Goal: Share content: Share content

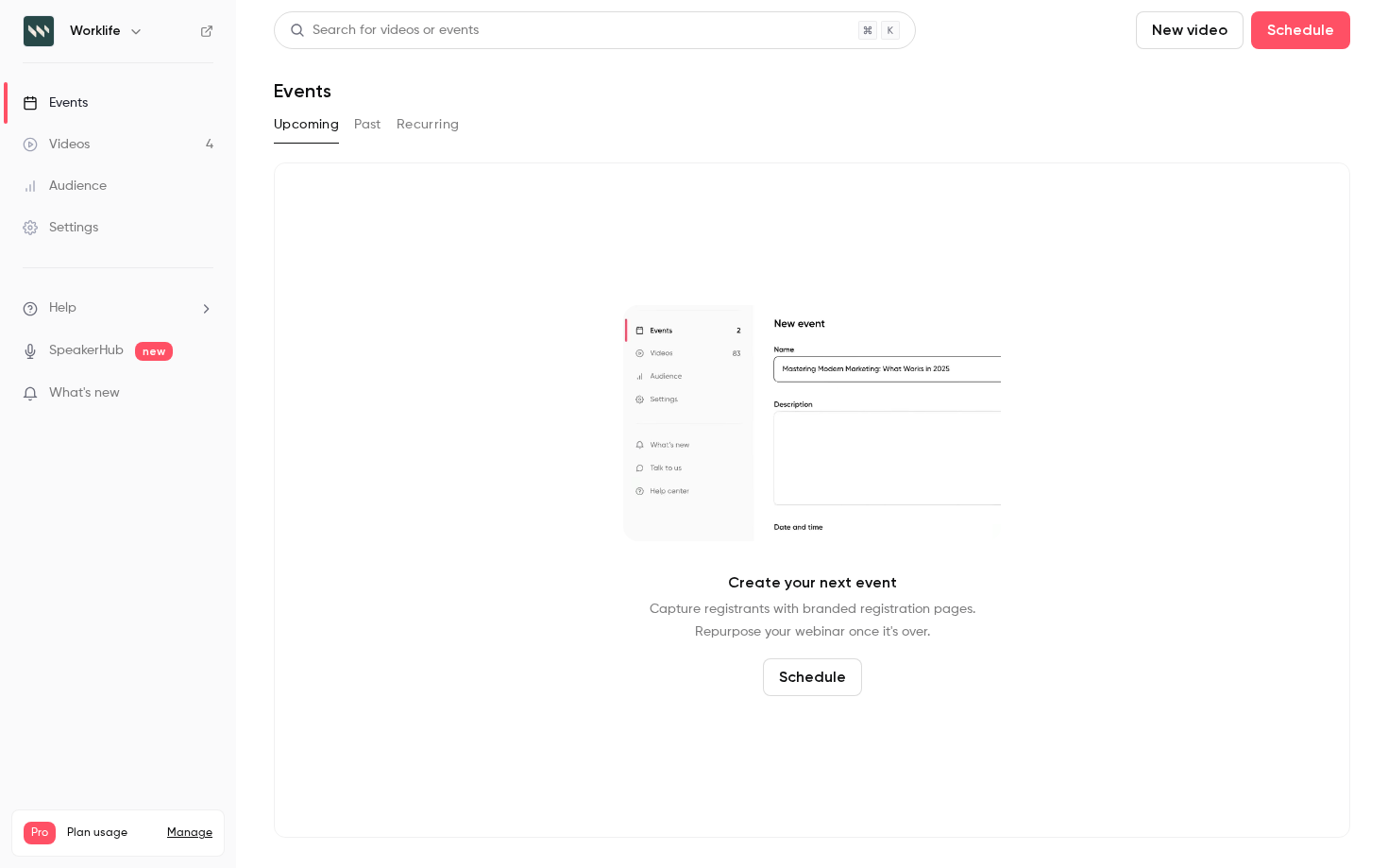
click at [363, 127] on button "Past" at bounding box center [367, 125] width 28 height 31
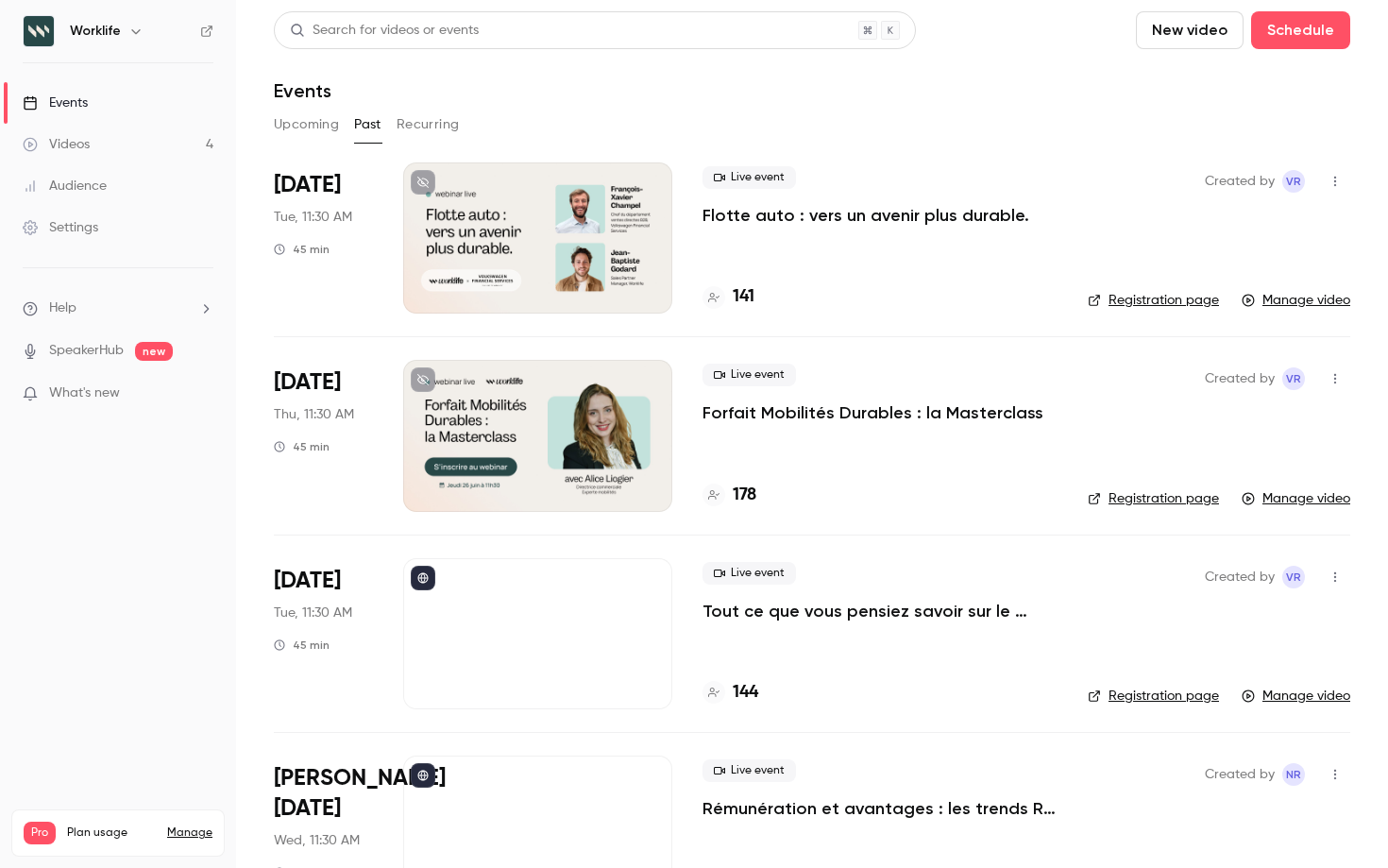
scroll to position [23, 0]
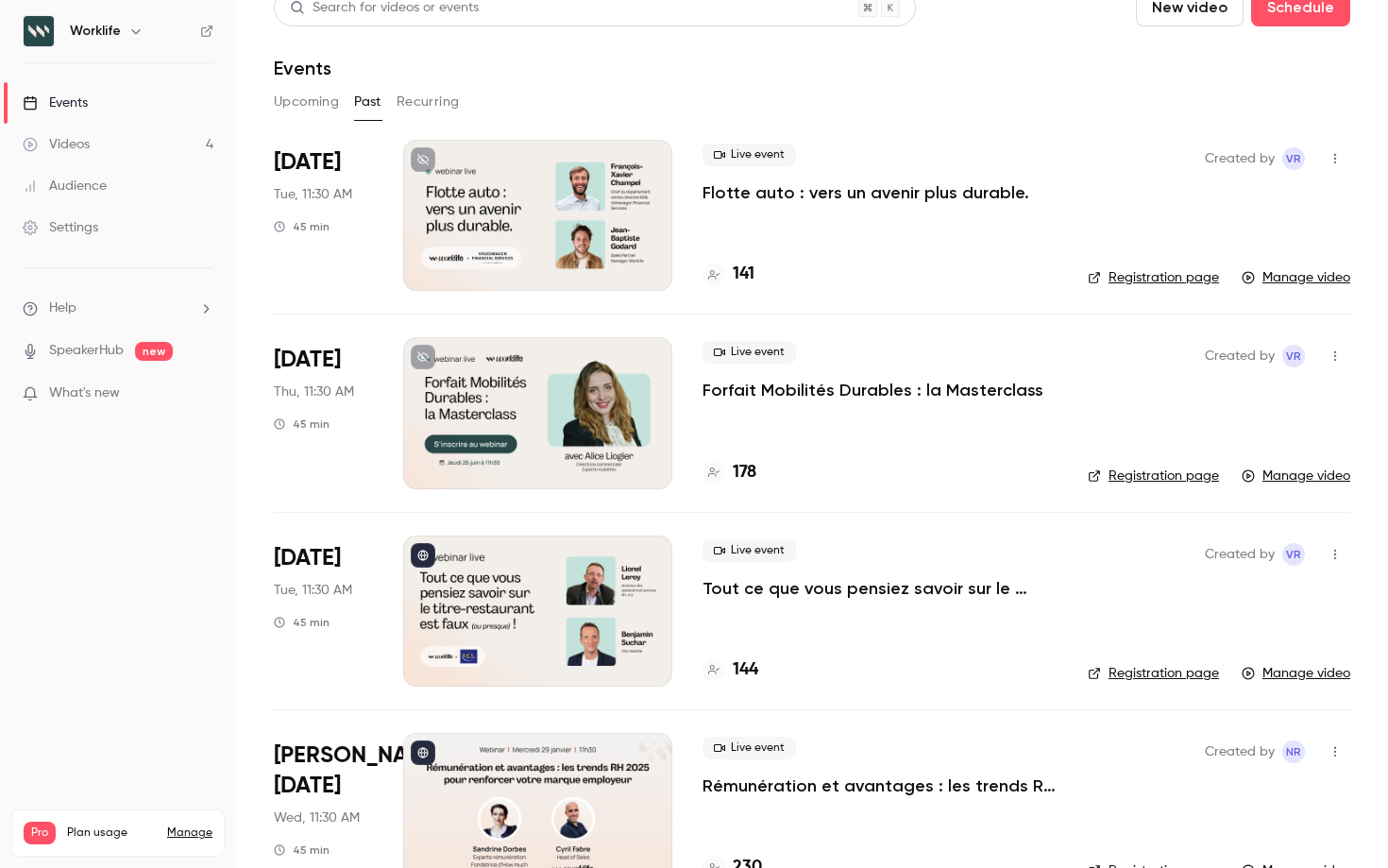
click at [858, 384] on p "Forfait Mobilités Durables : la Masterclass" at bounding box center [873, 390] width 341 height 23
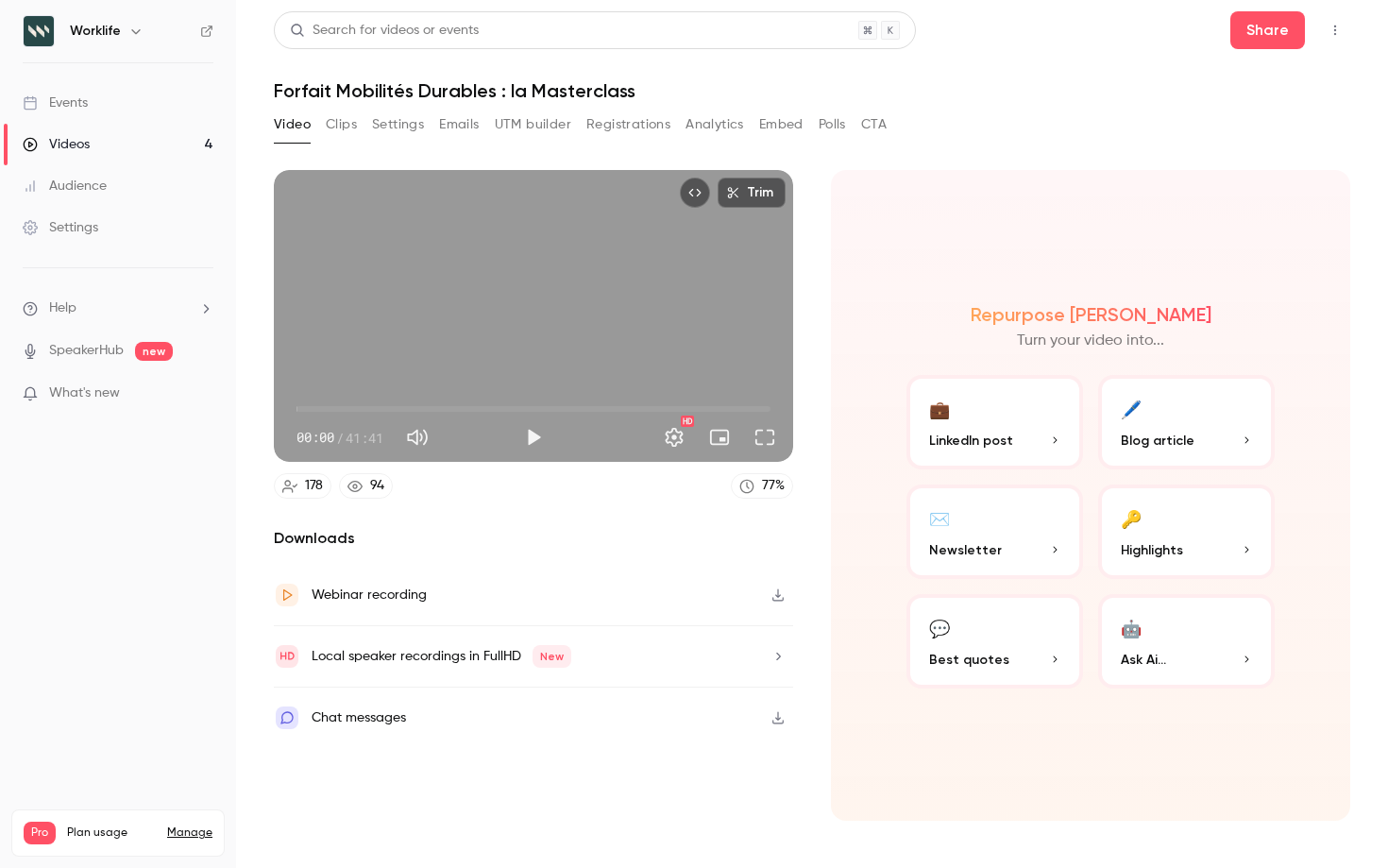
click at [539, 121] on button "UTM builder" at bounding box center [533, 125] width 76 height 31
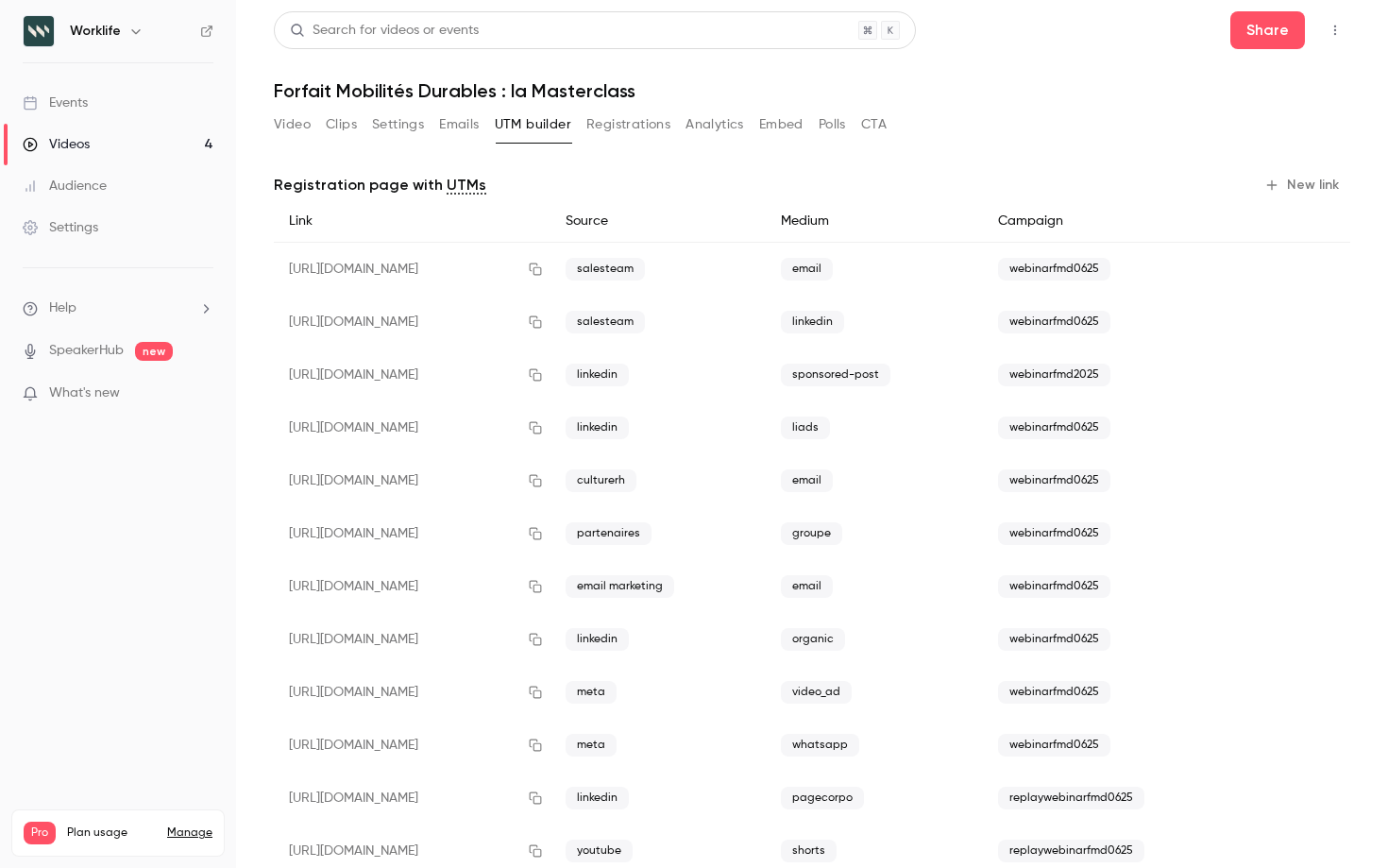
click at [333, 127] on button "Clips" at bounding box center [342, 125] width 31 height 31
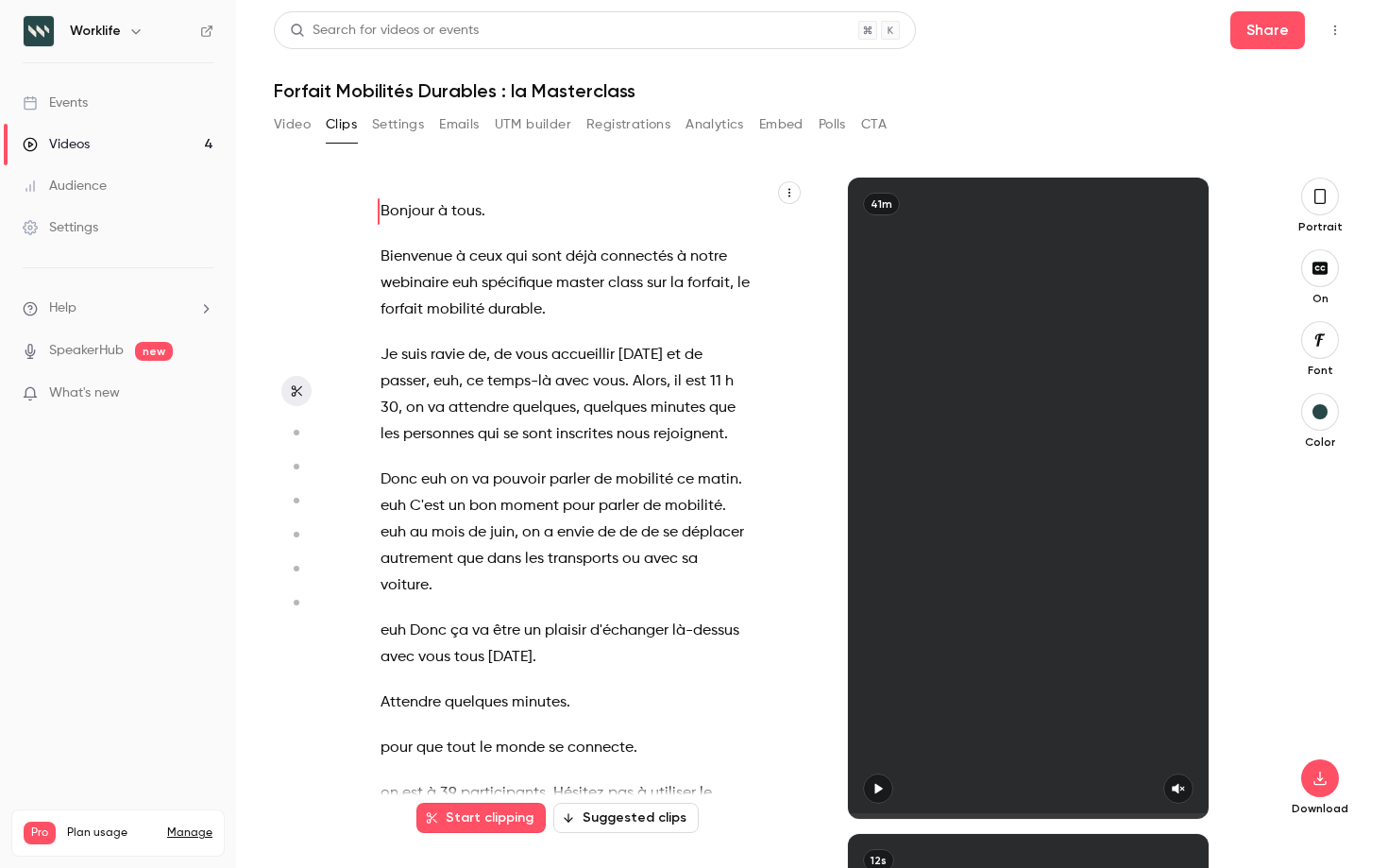
click at [279, 123] on button "Video" at bounding box center [292, 125] width 37 height 31
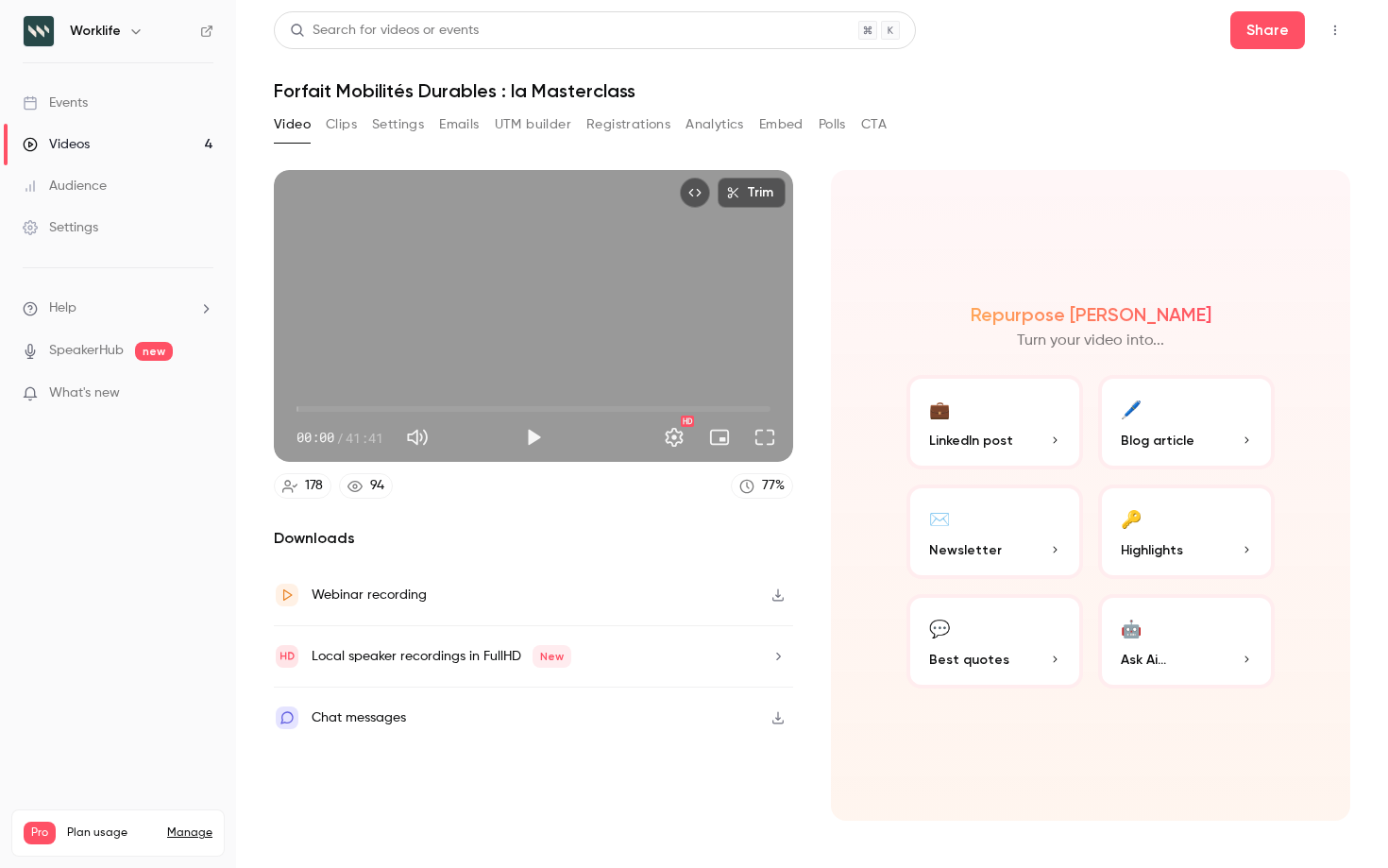
click at [697, 192] on icon "Embed video" at bounding box center [695, 193] width 13 height 13
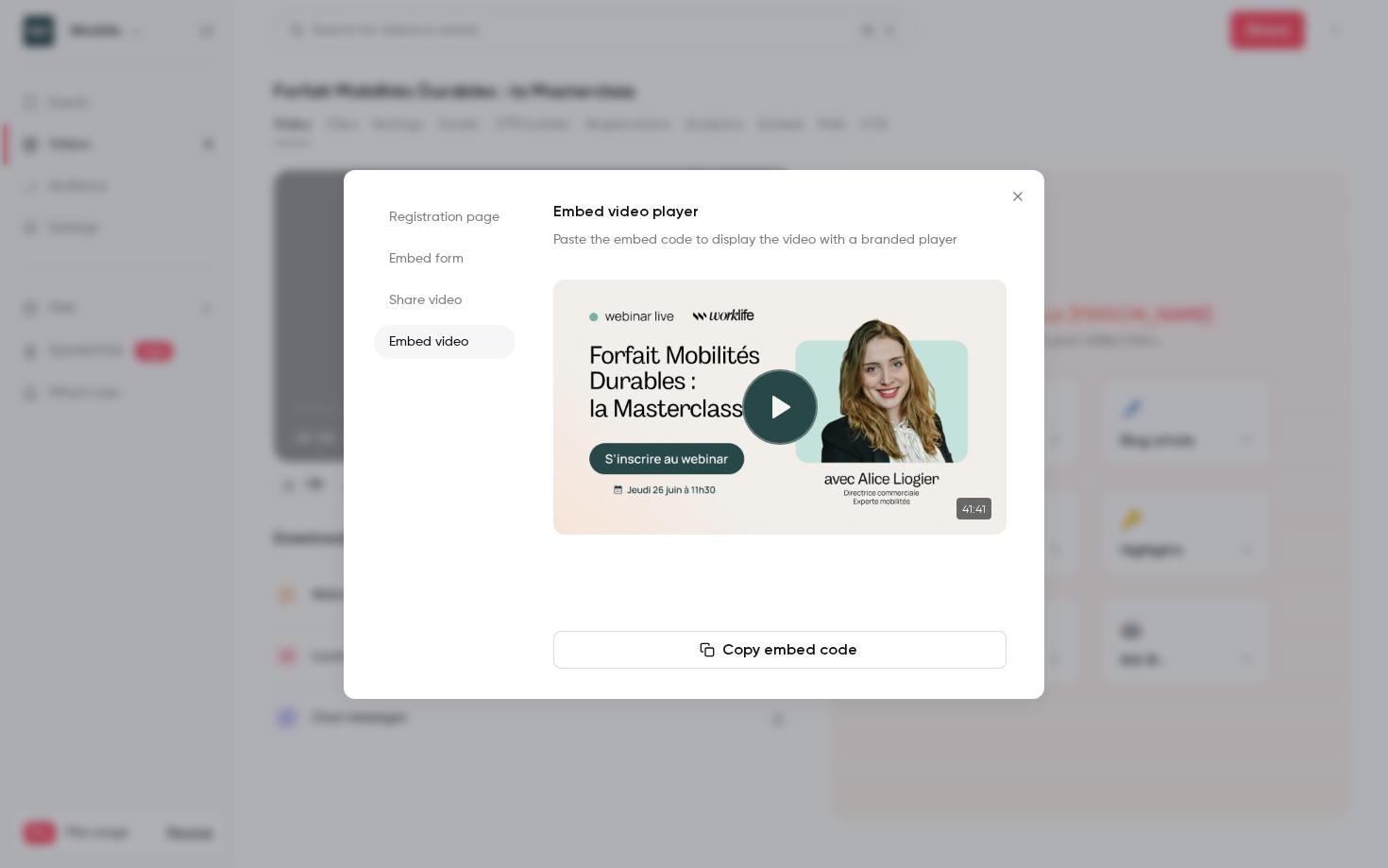
click at [445, 301] on li "Share video" at bounding box center [445, 300] width 141 height 34
click at [788, 647] on button "Copy link" at bounding box center [779, 650] width 453 height 38
click at [1005, 201] on button "Close" at bounding box center [1018, 196] width 38 height 38
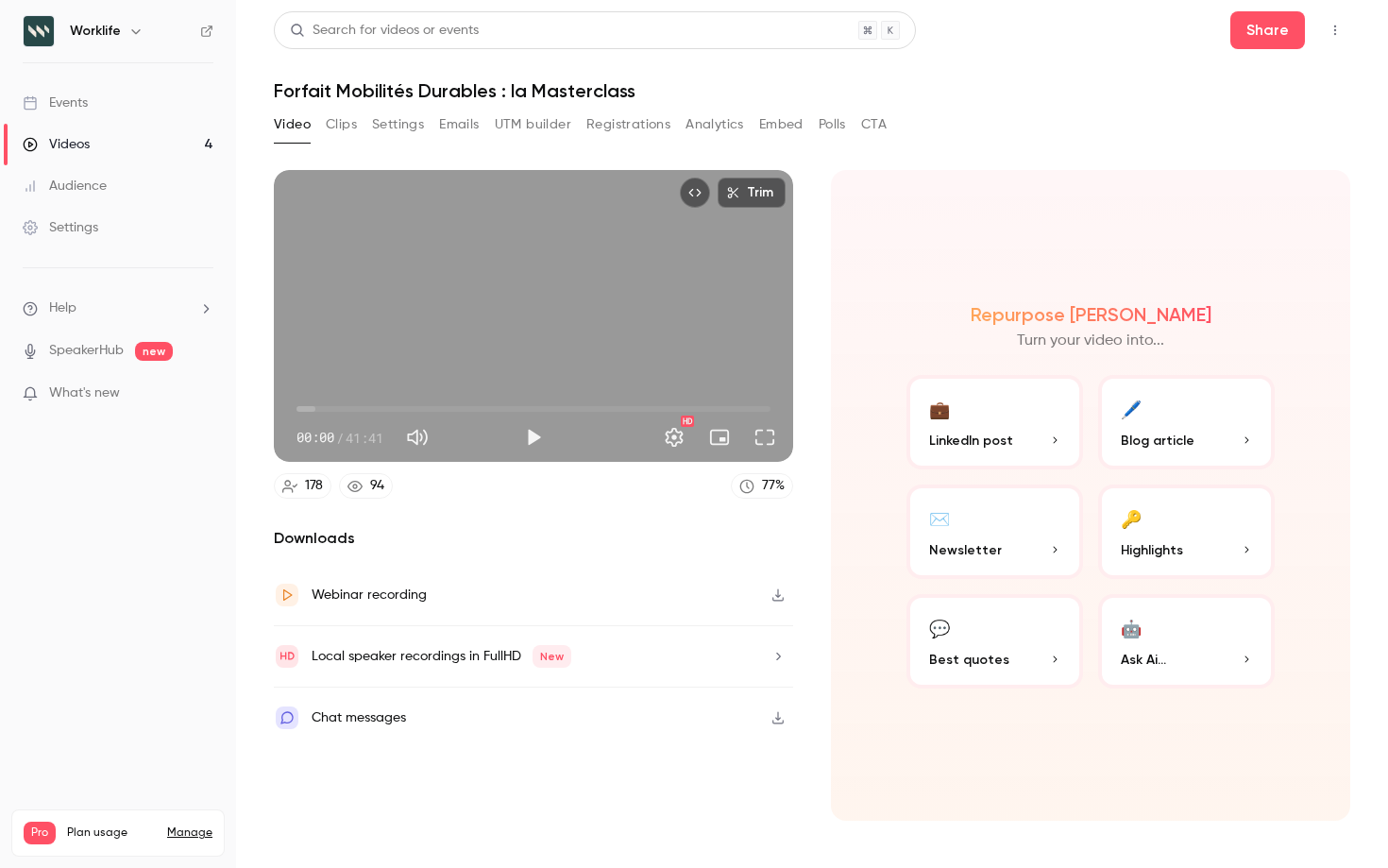
click at [70, 108] on div "Events" at bounding box center [55, 103] width 65 height 19
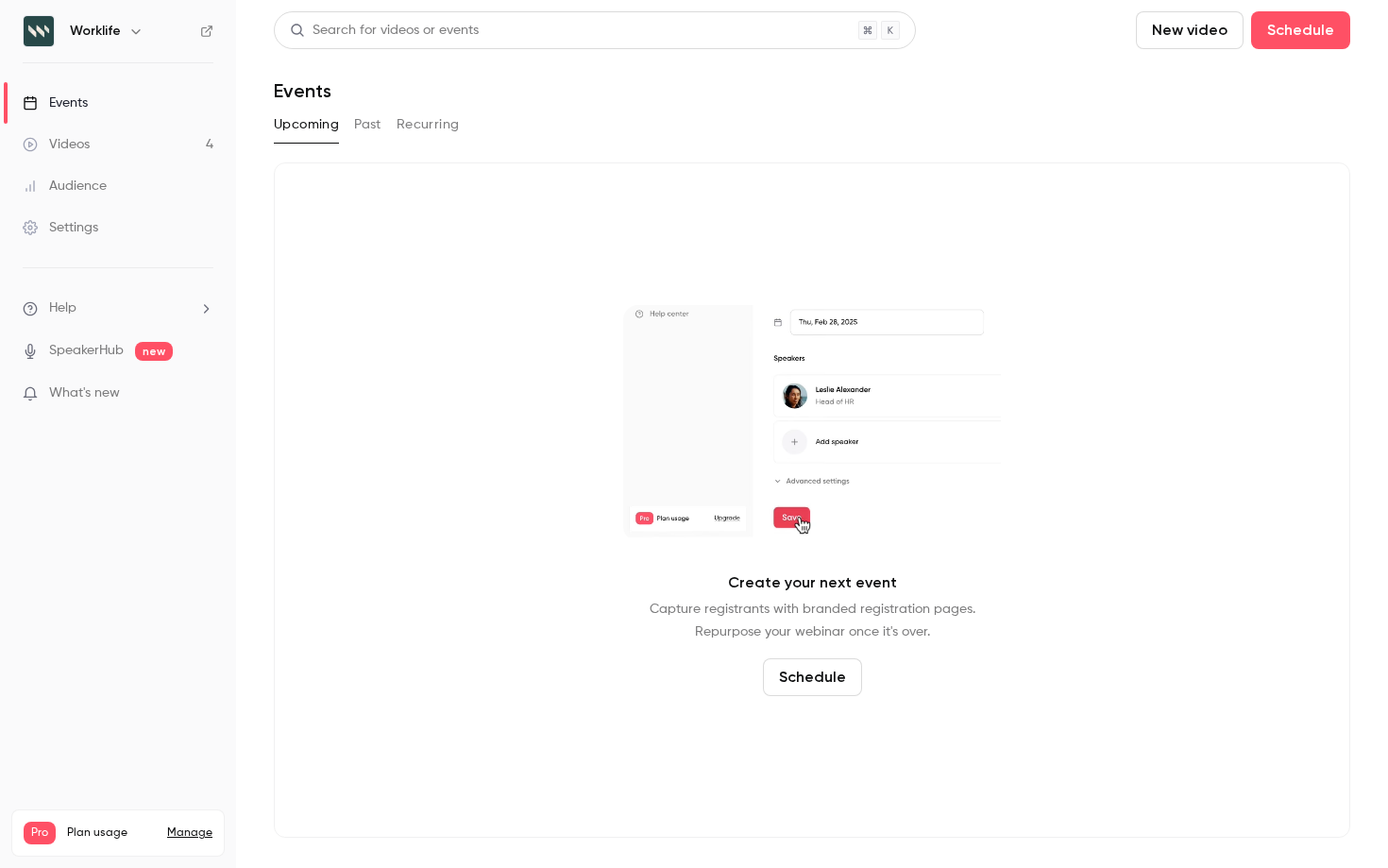
click at [367, 130] on button "Past" at bounding box center [367, 125] width 28 height 31
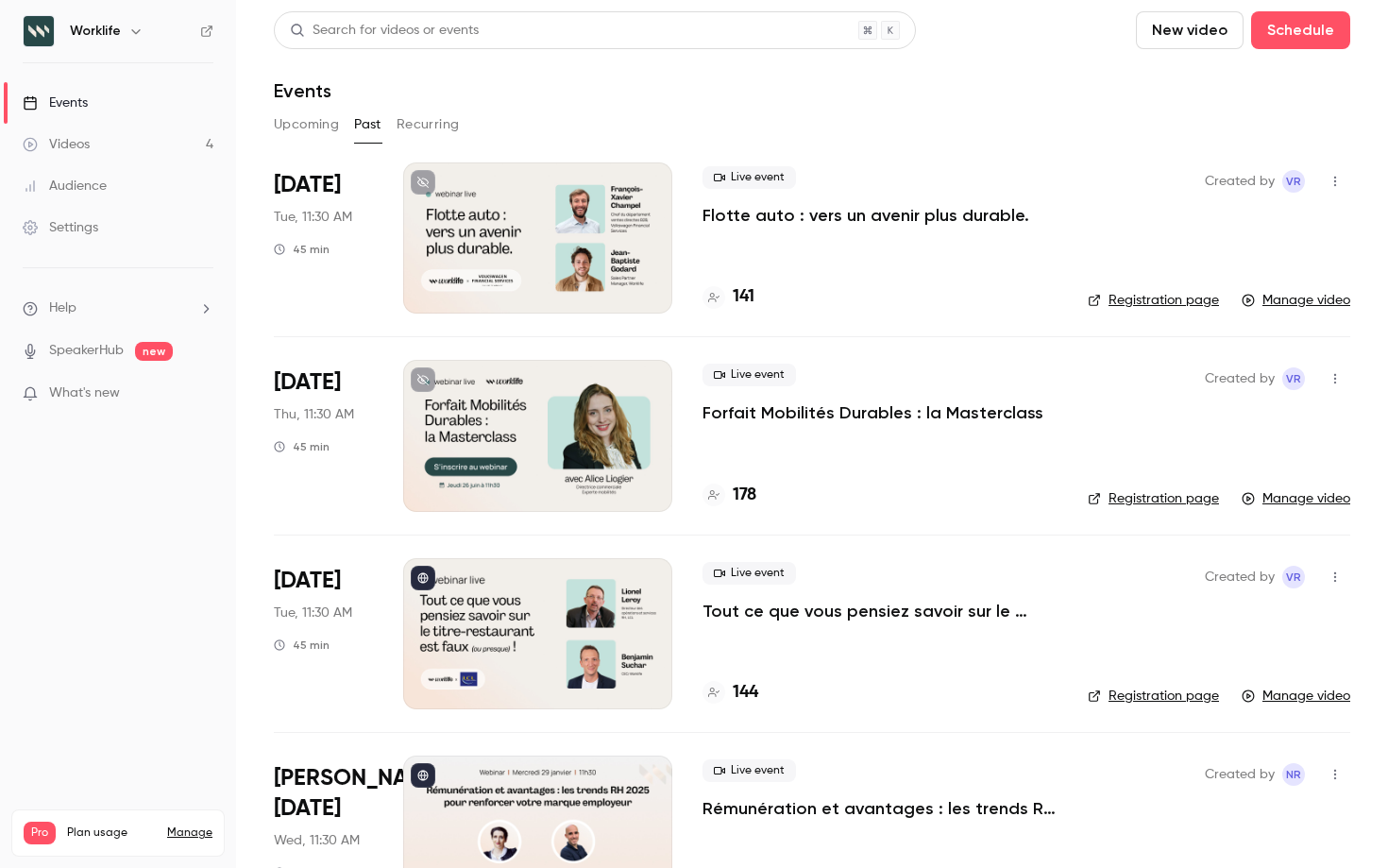
scroll to position [72, 0]
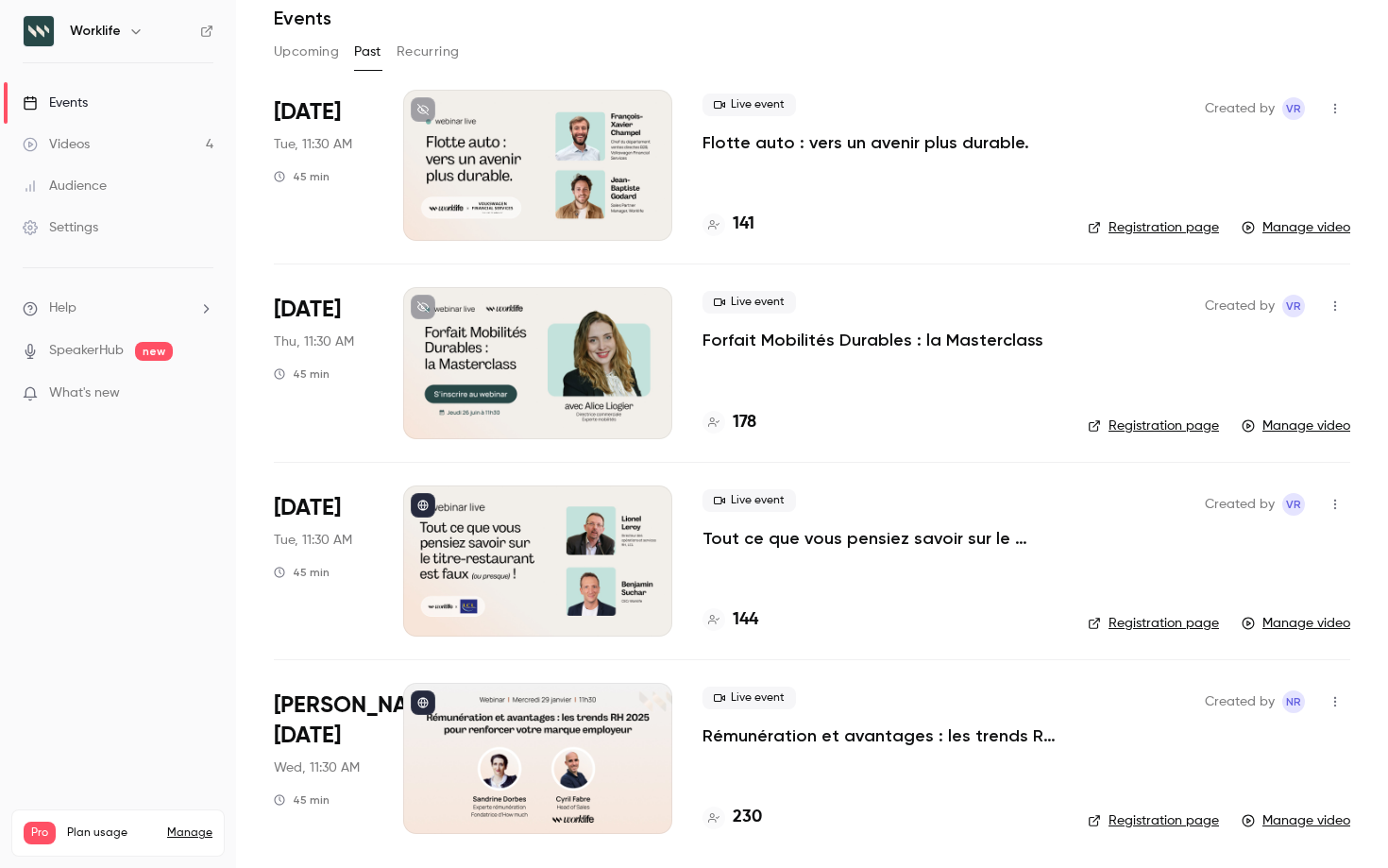
click at [766, 732] on p "Rémunération et avantages : les trends RH 2025 pour renforcer votre marque empl…" at bounding box center [880, 735] width 355 height 23
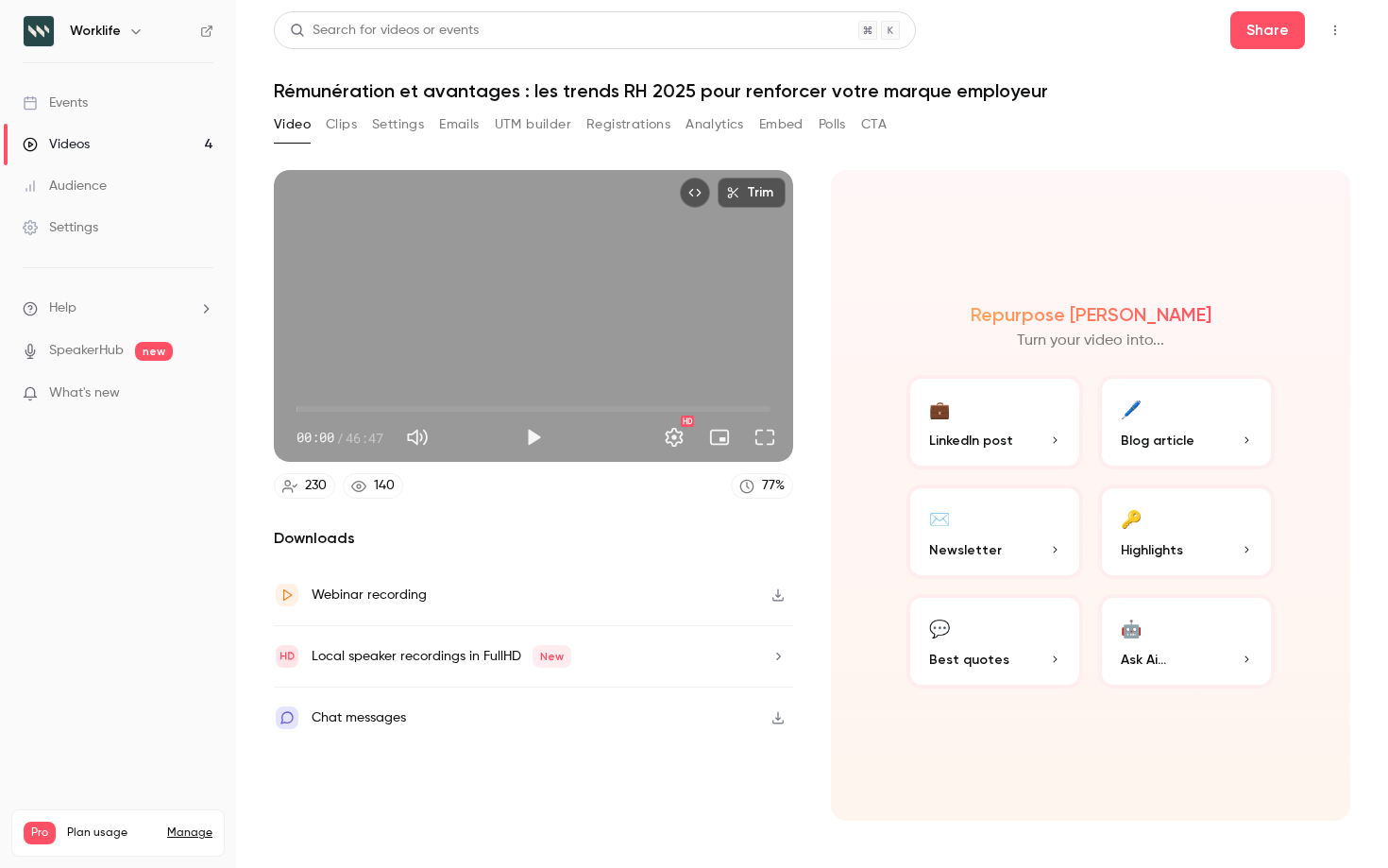
click at [695, 197] on icon "Embed video" at bounding box center [695, 193] width 13 height 13
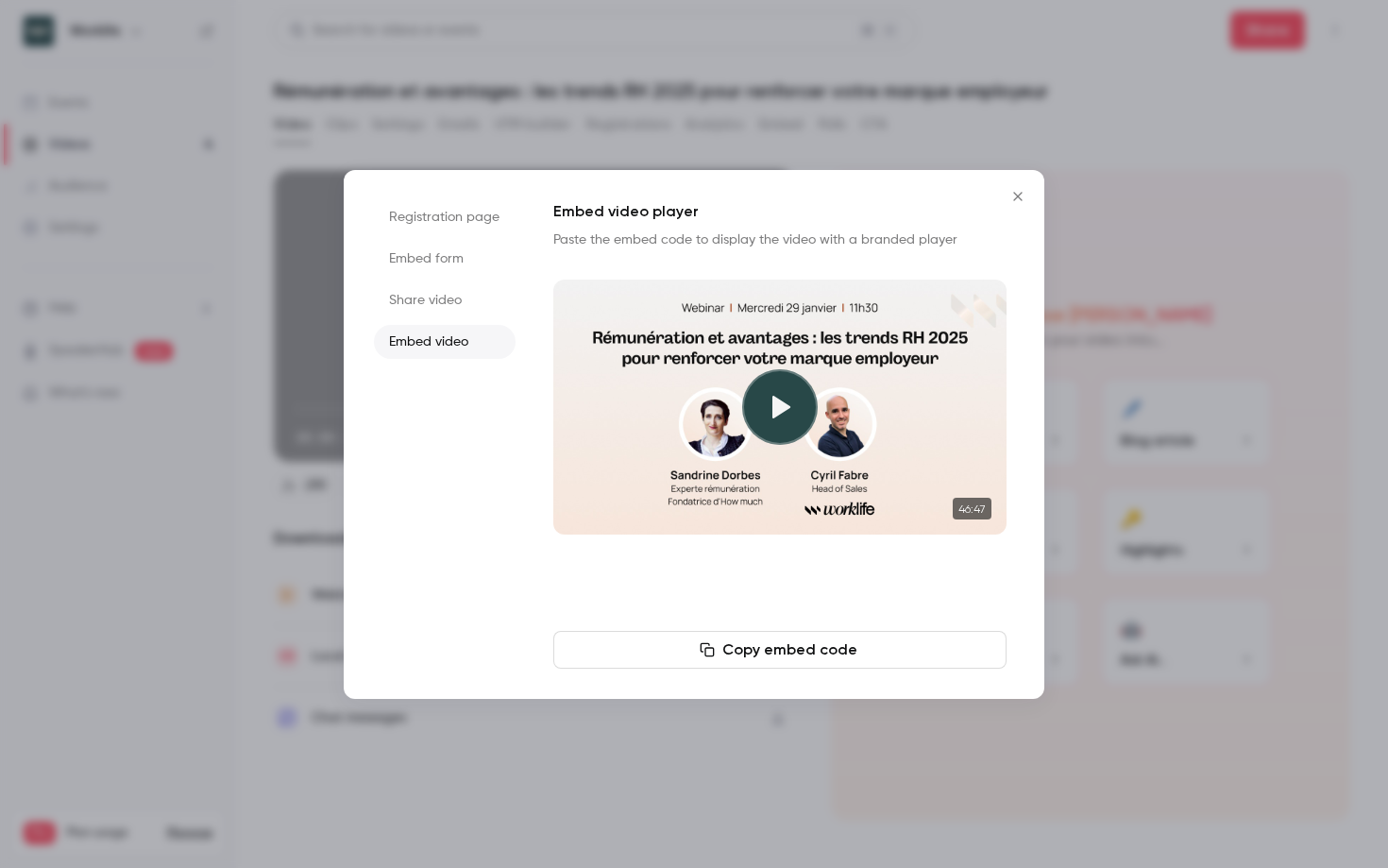
click at [417, 301] on li "Share video" at bounding box center [445, 300] width 141 height 34
click at [795, 650] on button "Copy link" at bounding box center [779, 650] width 453 height 38
click at [1016, 190] on icon "Close" at bounding box center [1018, 196] width 23 height 15
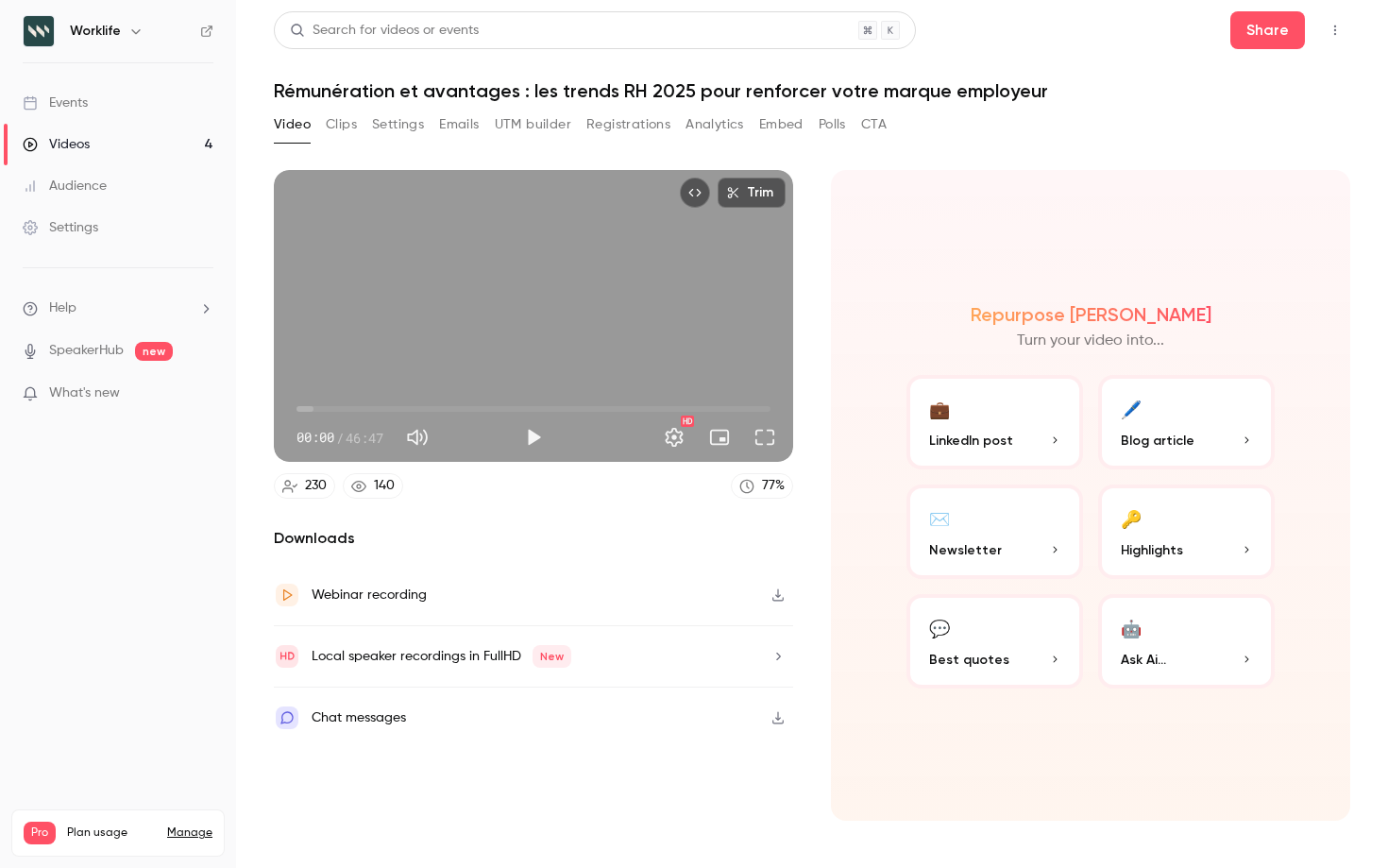
click at [93, 103] on link "Events" at bounding box center [117, 103] width 236 height 42
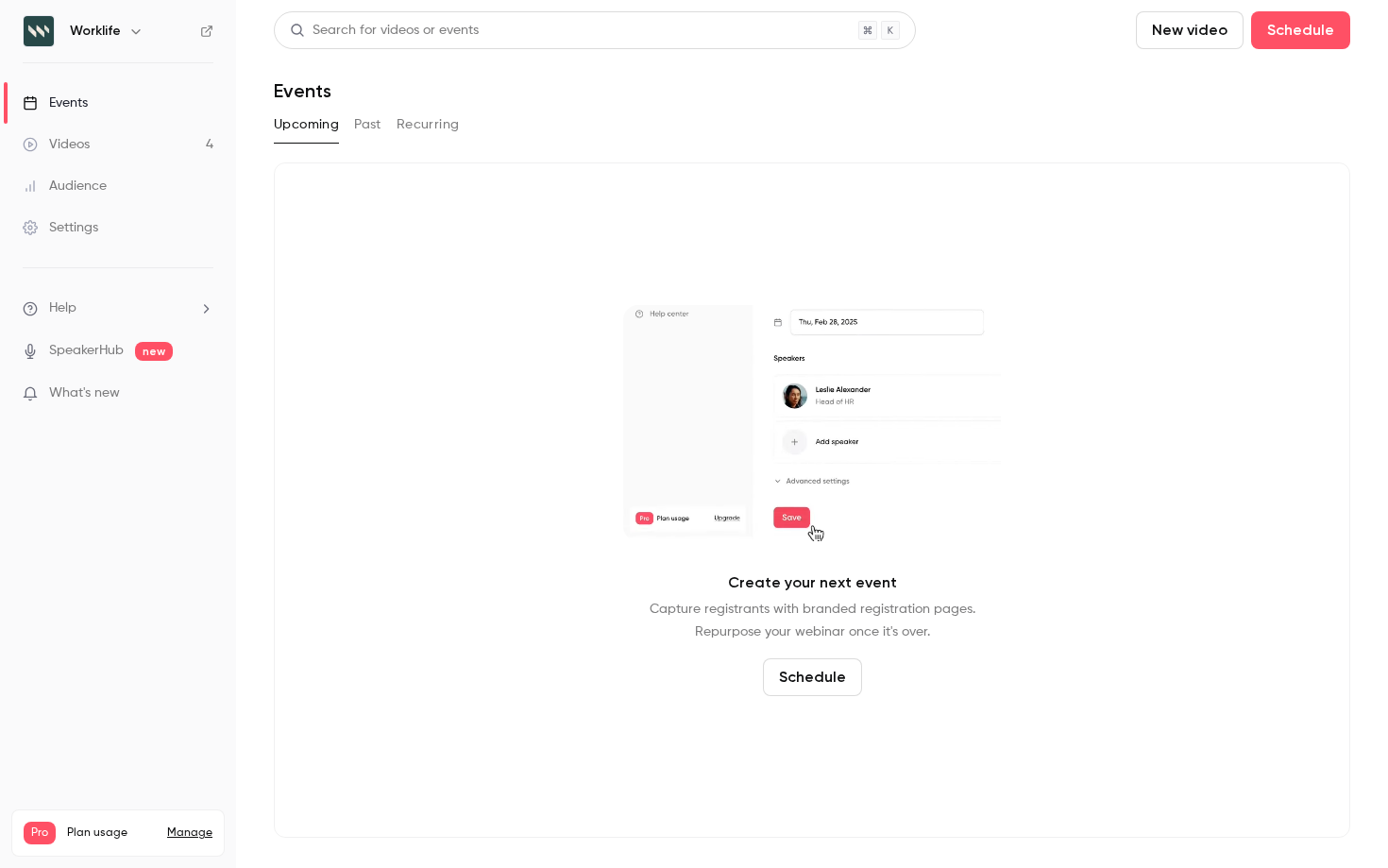
click at [360, 125] on button "Past" at bounding box center [367, 125] width 28 height 31
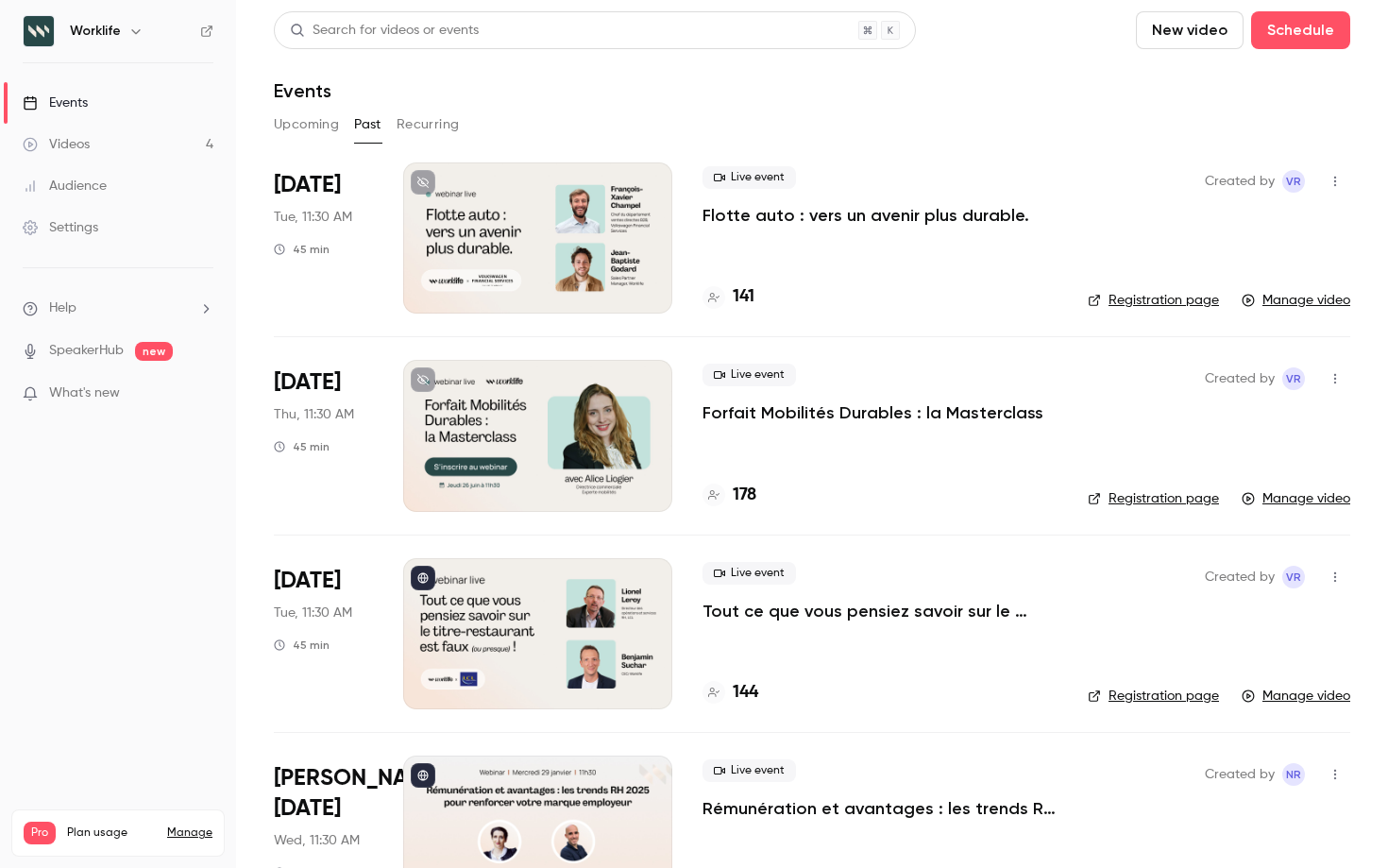
click at [823, 418] on p "Forfait Mobilités Durables : la Masterclass" at bounding box center [873, 413] width 341 height 23
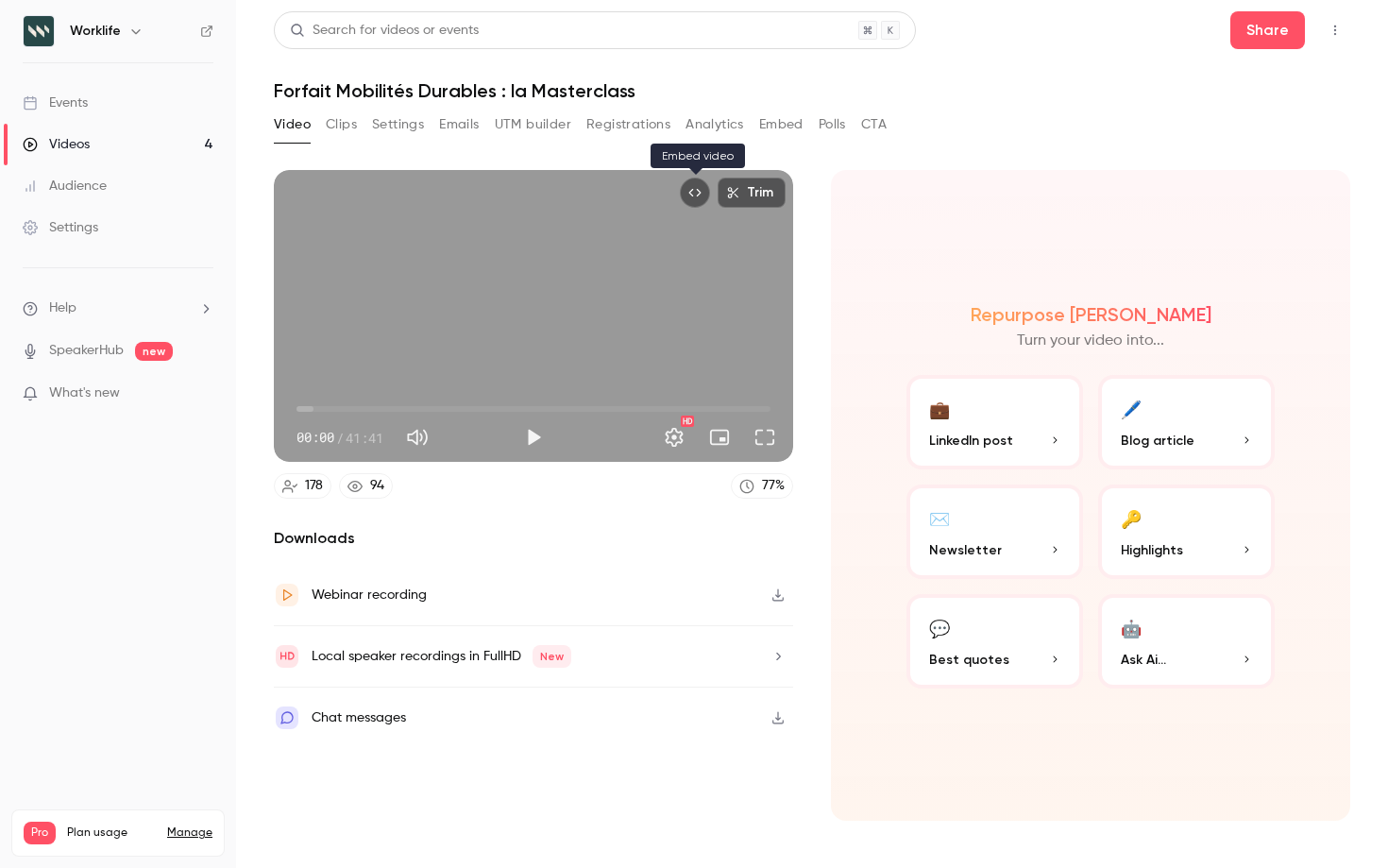
click at [694, 194] on icon "Embed video" at bounding box center [695, 193] width 13 height 13
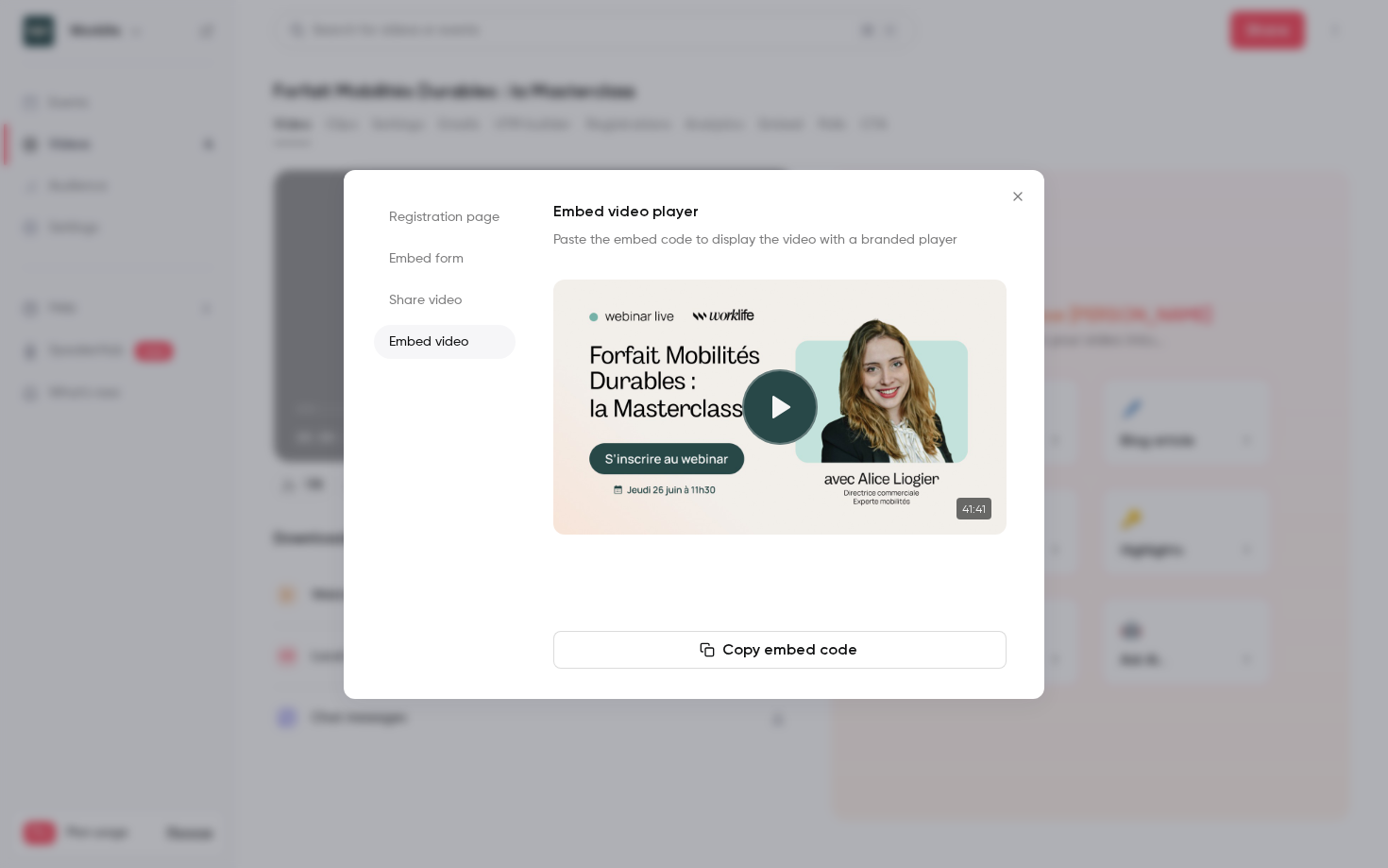
click at [425, 295] on li "Share video" at bounding box center [445, 300] width 141 height 34
click at [806, 645] on button "Copy link" at bounding box center [779, 650] width 453 height 38
click at [1026, 198] on icon "Close" at bounding box center [1018, 196] width 23 height 15
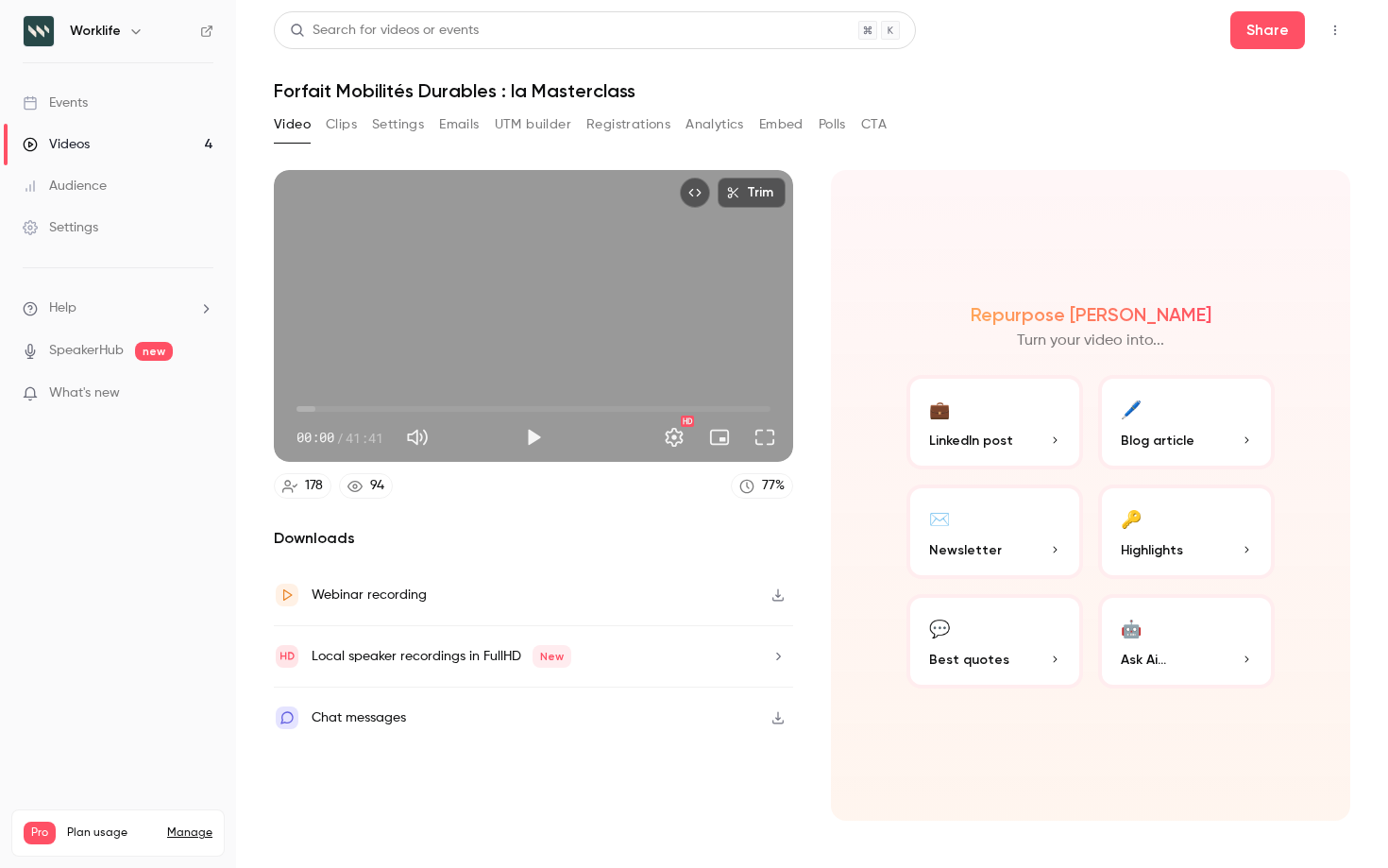
click at [1163, 651] on span "Ask Ai..." at bounding box center [1144, 659] width 46 height 20
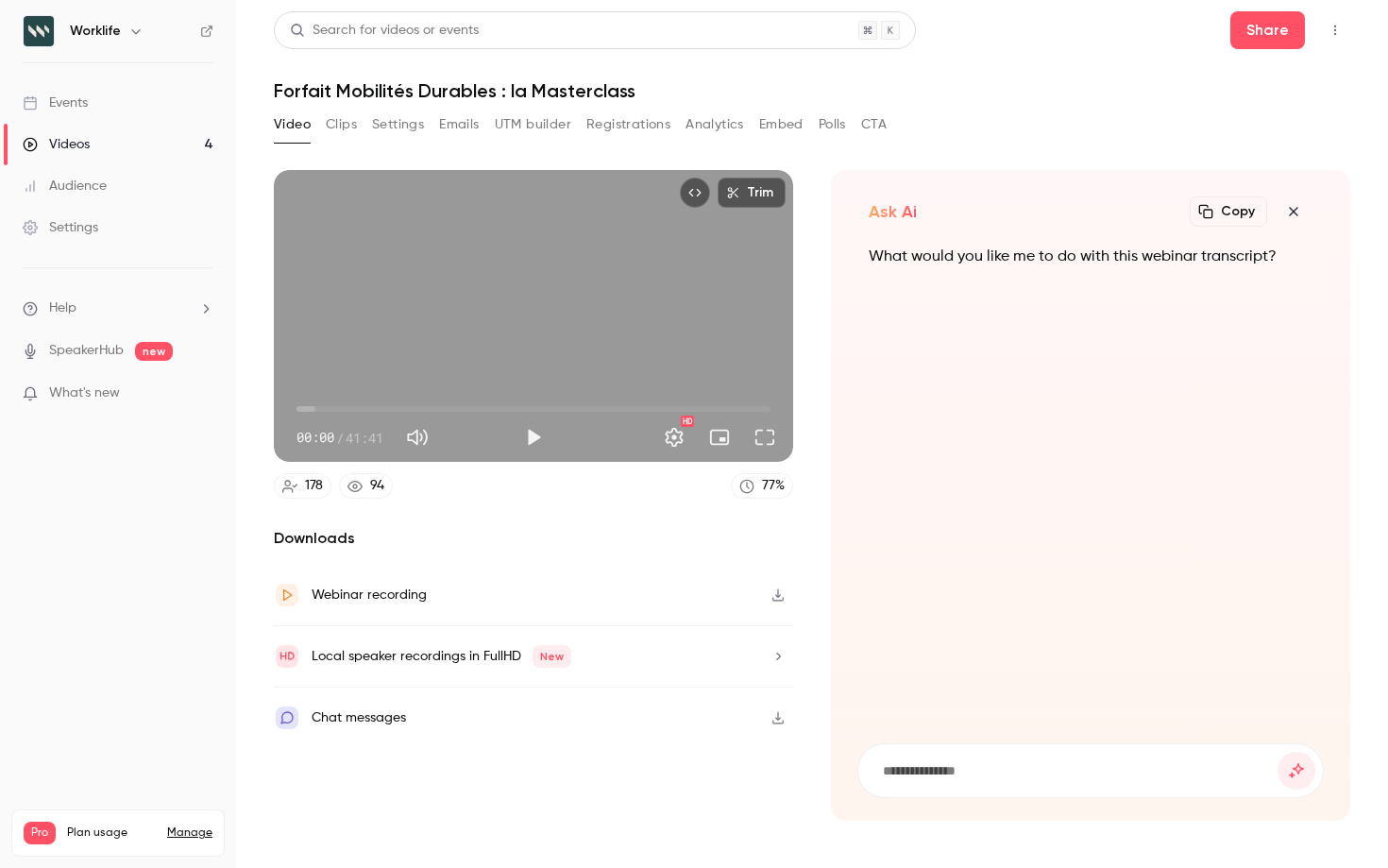
click at [936, 776] on input at bounding box center [1080, 771] width 397 height 21
type input "**********"
click at [1277, 752] on button "submit" at bounding box center [1296, 771] width 38 height 38
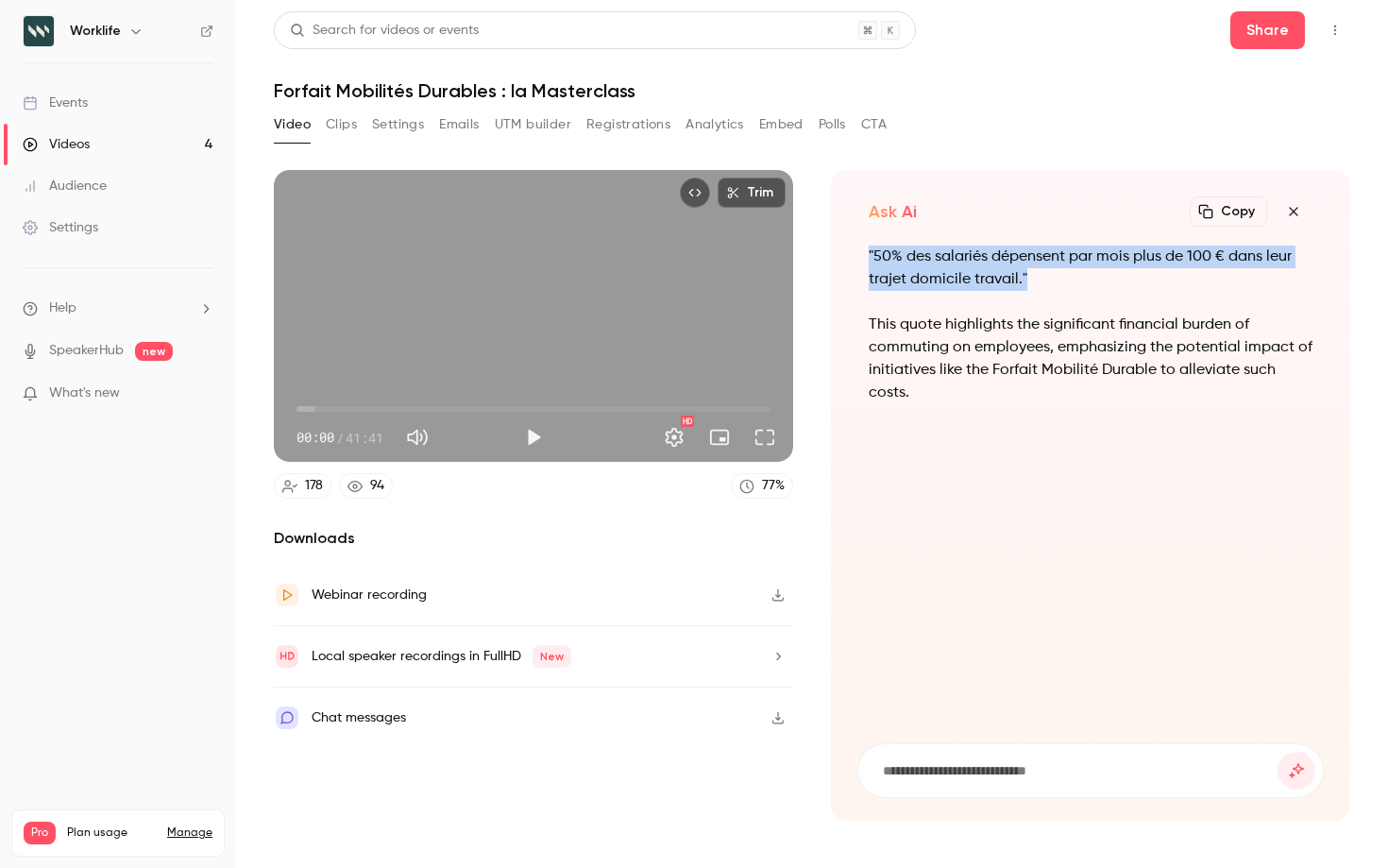
drag, startPoint x: 1025, startPoint y: 281, endPoint x: 832, endPoint y: 254, distance: 194.9
click at [832, 254] on div "Ask Ai Copy Turn your video into... "50% des salariés dépensent par mois plus d…" at bounding box center [1090, 495] width 519 height 651
copy p ""50% des salariés dépensent par mois plus de 100 € dans leur trajet domicile tr…"
click at [410, 121] on button "Settings" at bounding box center [398, 125] width 52 height 31
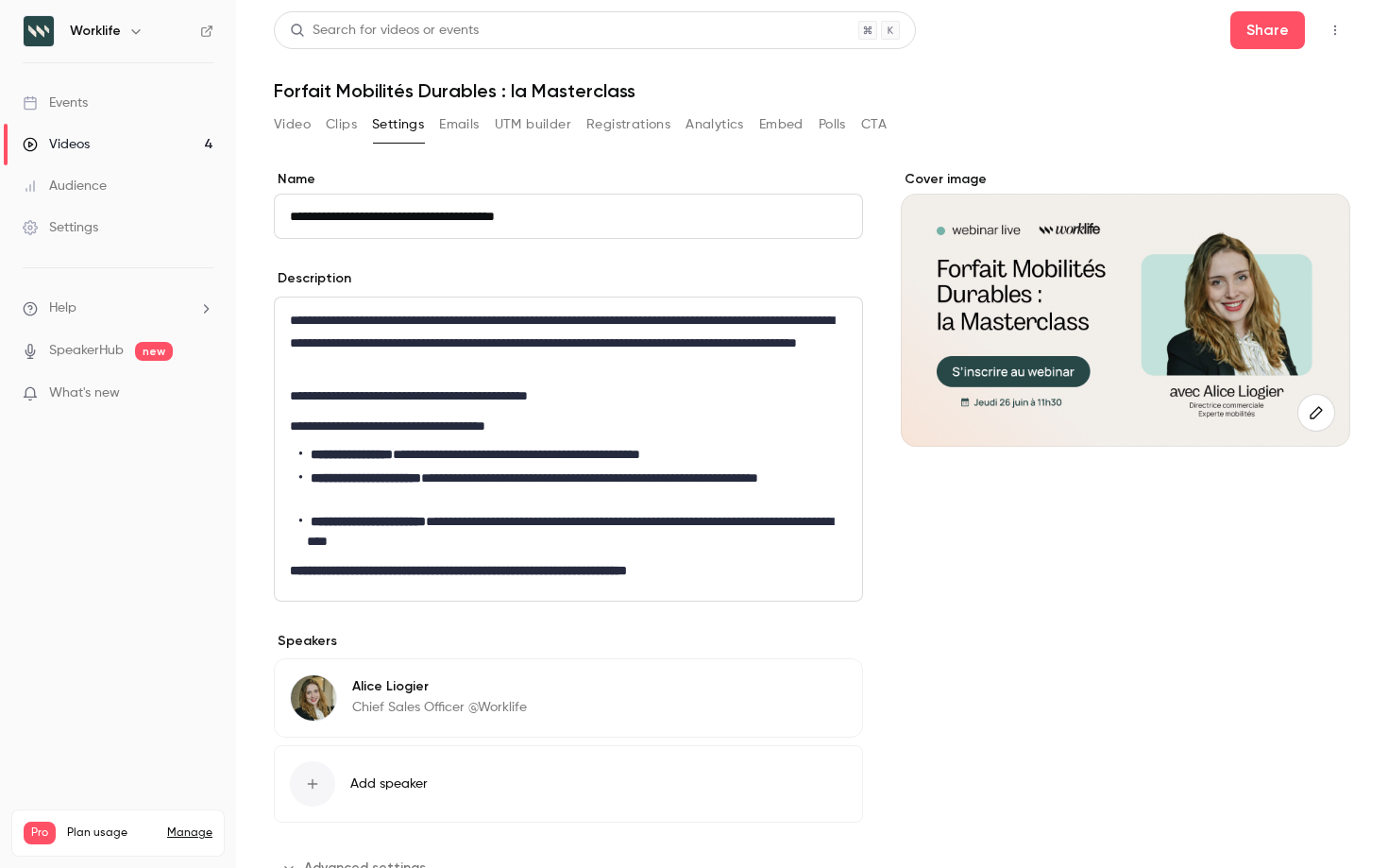
click at [1133, 295] on div at bounding box center [1125, 320] width 449 height 253
